Goal: Task Accomplishment & Management: Manage account settings

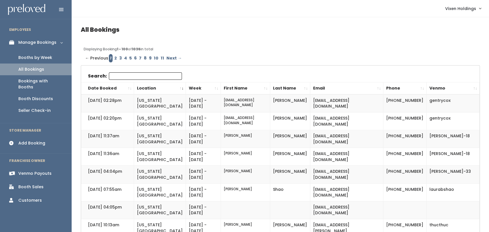
click at [43, 56] on div "Booths by Week" at bounding box center [35, 58] width 34 height 6
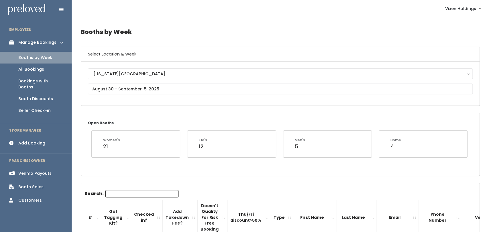
click at [138, 82] on div "Oklahoma City Oklahoma City" at bounding box center [280, 83] width 385 height 30
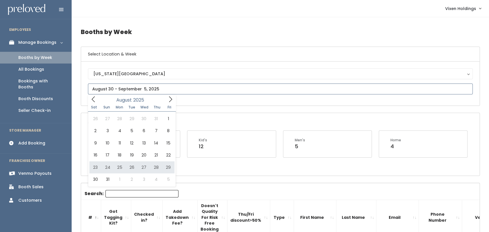
type input "August 23 to August 29"
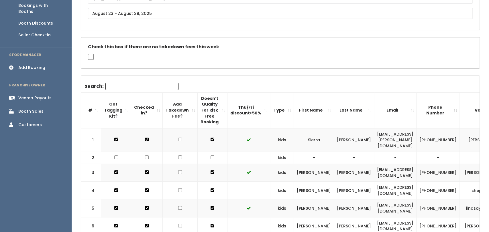
scroll to position [77, 0]
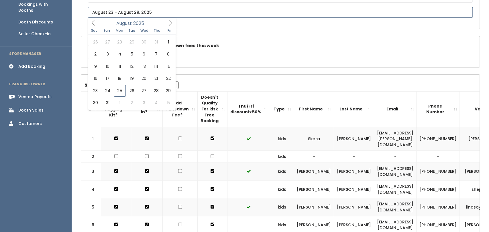
click at [128, 9] on input "text" at bounding box center [280, 12] width 385 height 11
type input "August 30 to September 5"
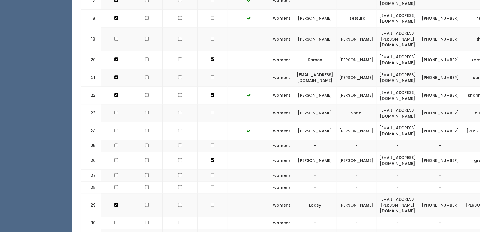
scroll to position [469, 0]
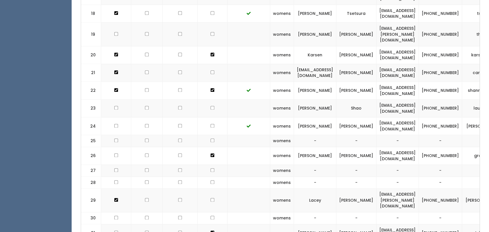
click at [141, 100] on td at bounding box center [147, 109] width 32 height 18
click at [147, 100] on td at bounding box center [147, 109] width 32 height 18
click at [142, 100] on td at bounding box center [147, 109] width 32 height 18
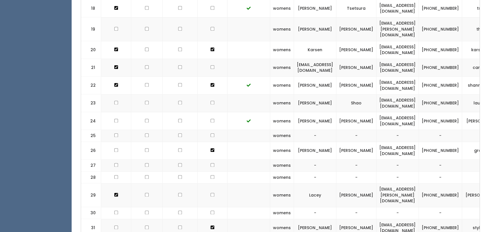
scroll to position [473, 0]
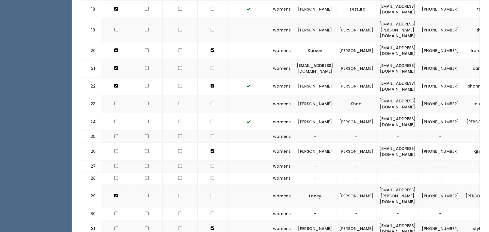
checkbox input "true"
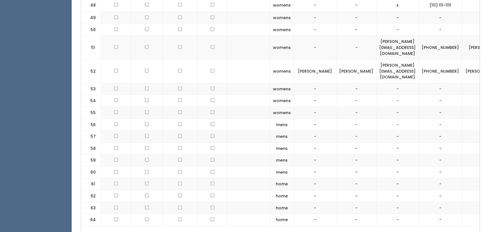
scroll to position [0, 0]
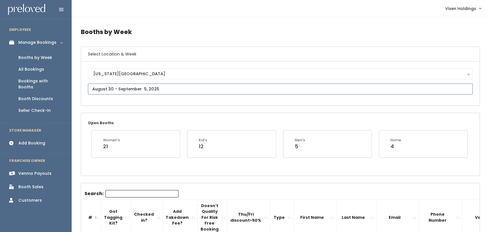
click at [138, 86] on input "text" at bounding box center [280, 89] width 385 height 11
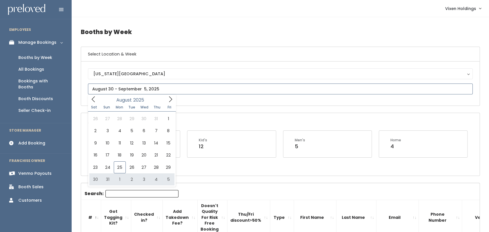
type input "August 30 to September 5"
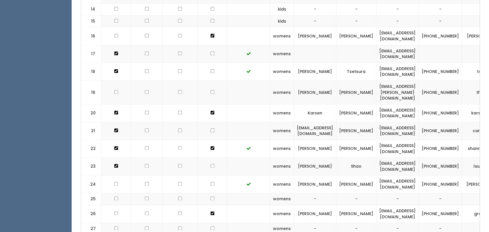
scroll to position [414, 0]
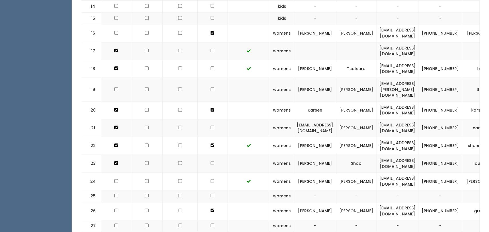
click at [174, 137] on td at bounding box center [180, 146] width 35 height 18
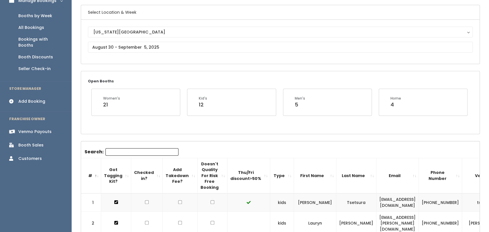
scroll to position [0, 0]
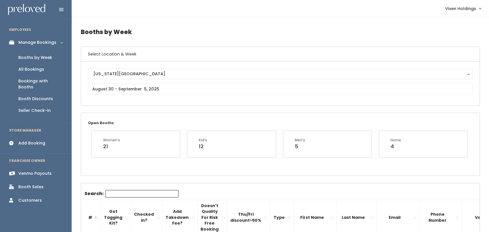
click at [46, 96] on div "Booth Discounts" at bounding box center [35, 99] width 35 height 6
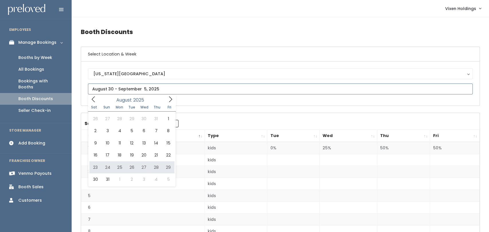
type input "August 23 to August 29"
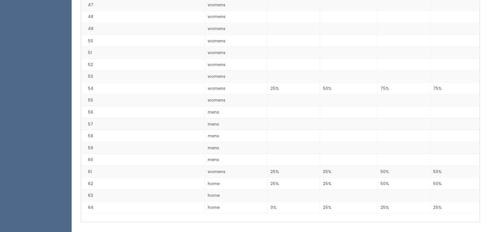
scroll to position [693, 0]
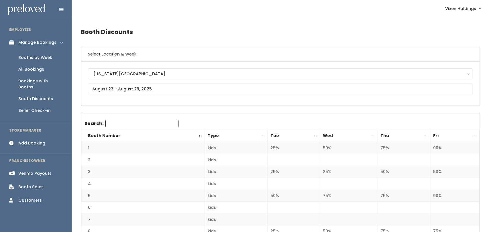
click at [31, 54] on link "Booths by Week" at bounding box center [36, 58] width 72 height 12
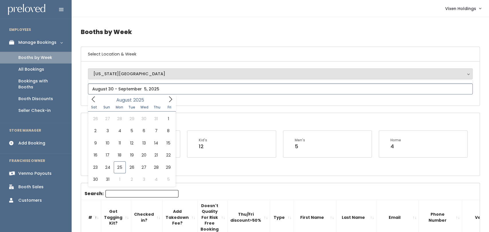
click at [108, 86] on input "text" at bounding box center [280, 89] width 385 height 11
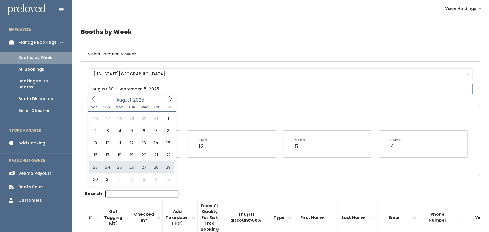
type input "August 23 to August 29"
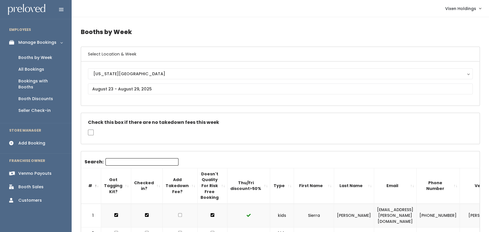
click at [39, 96] on div "Booth Discounts" at bounding box center [35, 99] width 35 height 6
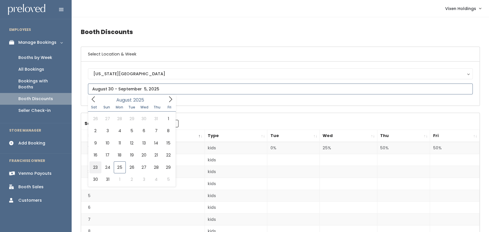
type input "August 23 to August 29"
